Goal: Find specific page/section

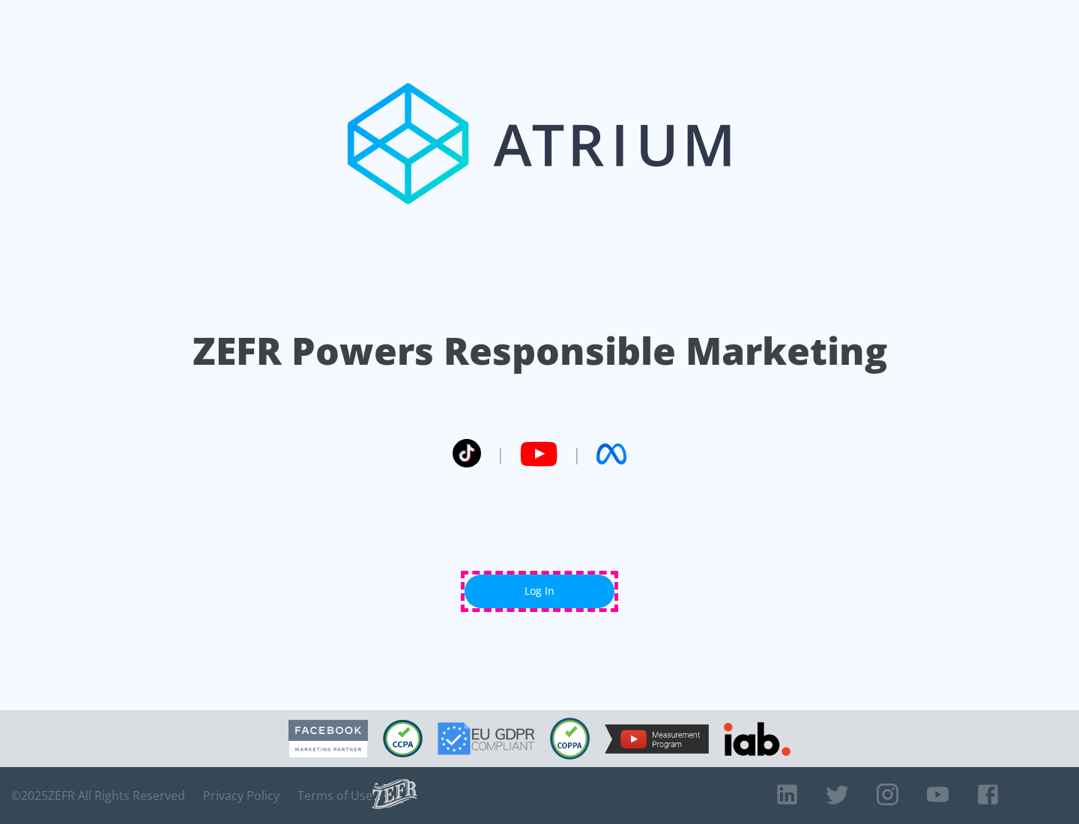
click at [539, 591] on link "Log In" at bounding box center [540, 592] width 150 height 34
